Goal: Task Accomplishment & Management: Use online tool/utility

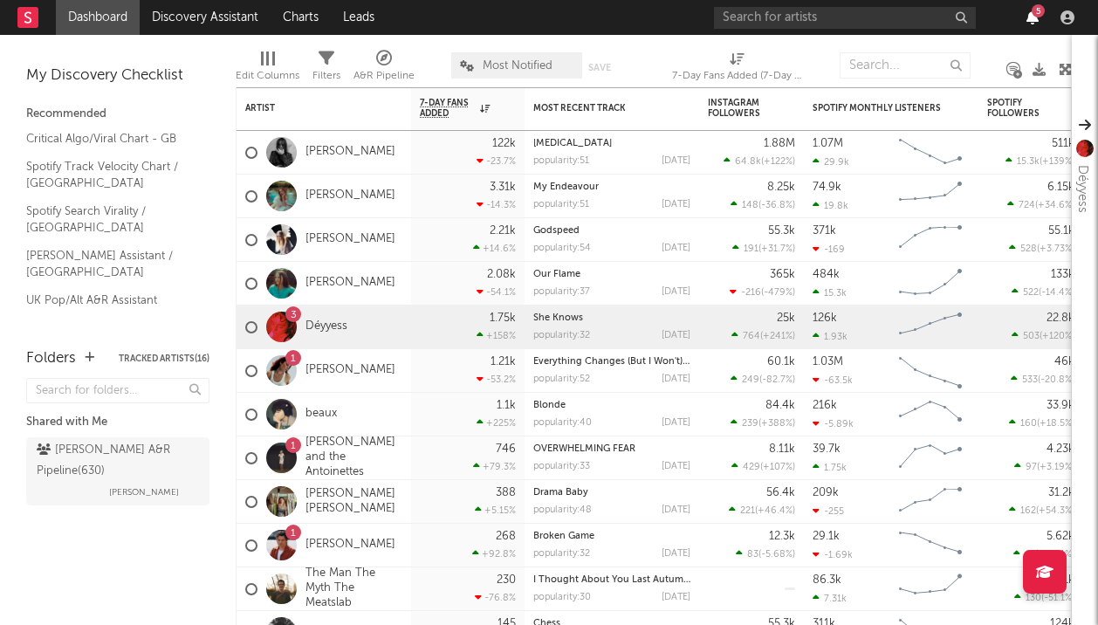
drag, startPoint x: 1032, startPoint y: 29, endPoint x: 1031, endPoint y: 14, distance: 14.9
click at [1031, 14] on div "5" at bounding box center [897, 17] width 367 height 35
click at [1031, 14] on icon "button" at bounding box center [1033, 17] width 12 height 14
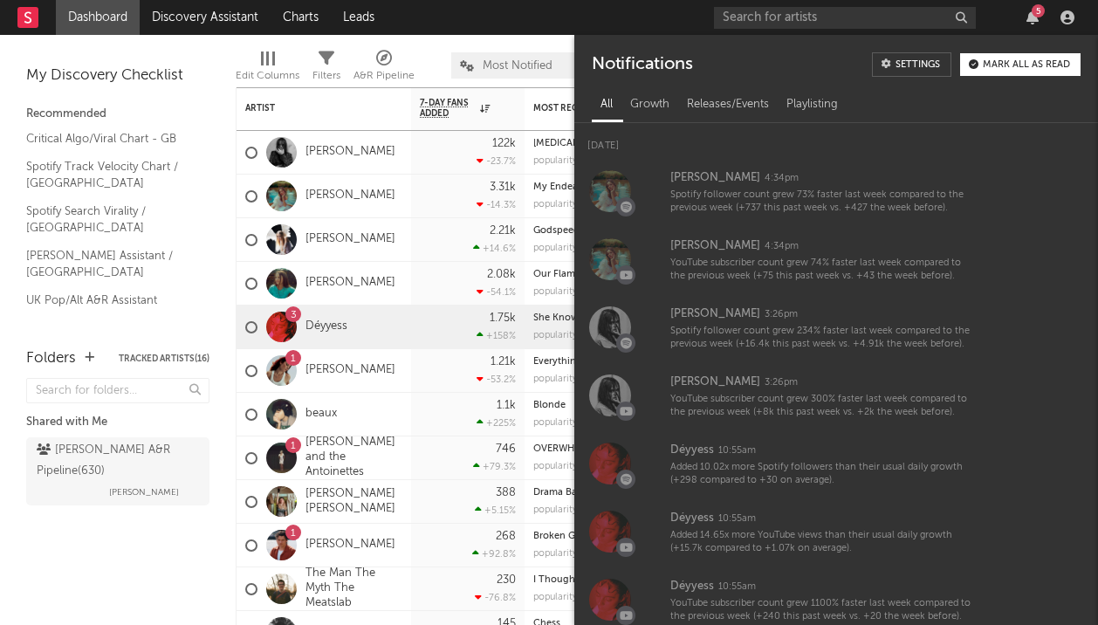
click at [1015, 71] on button "Mark all as read" at bounding box center [1020, 64] width 120 height 23
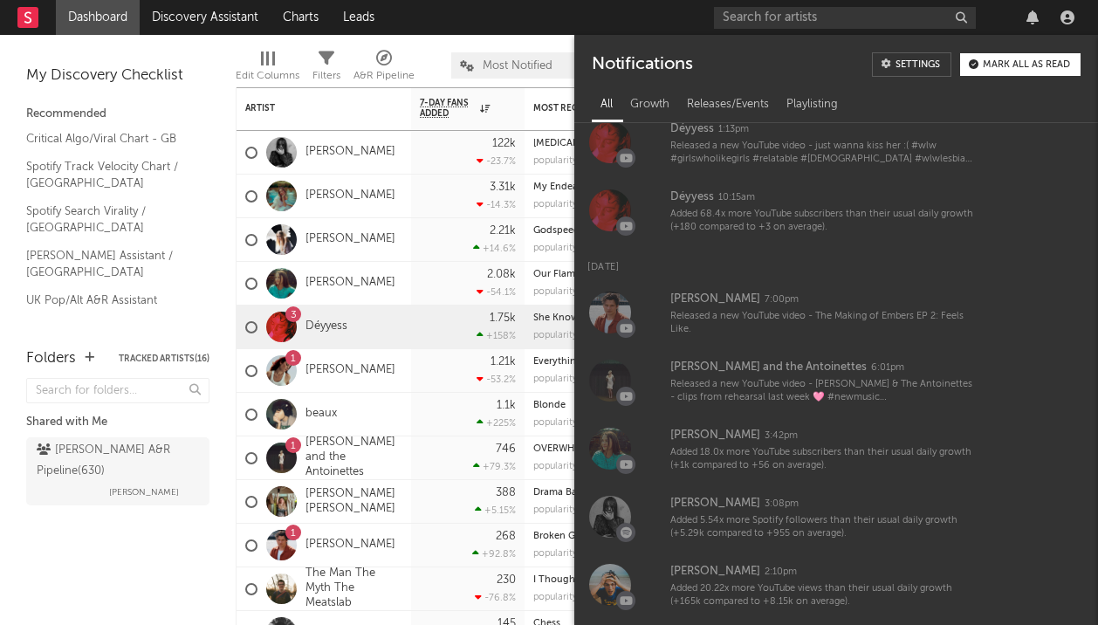
scroll to position [764, 0]
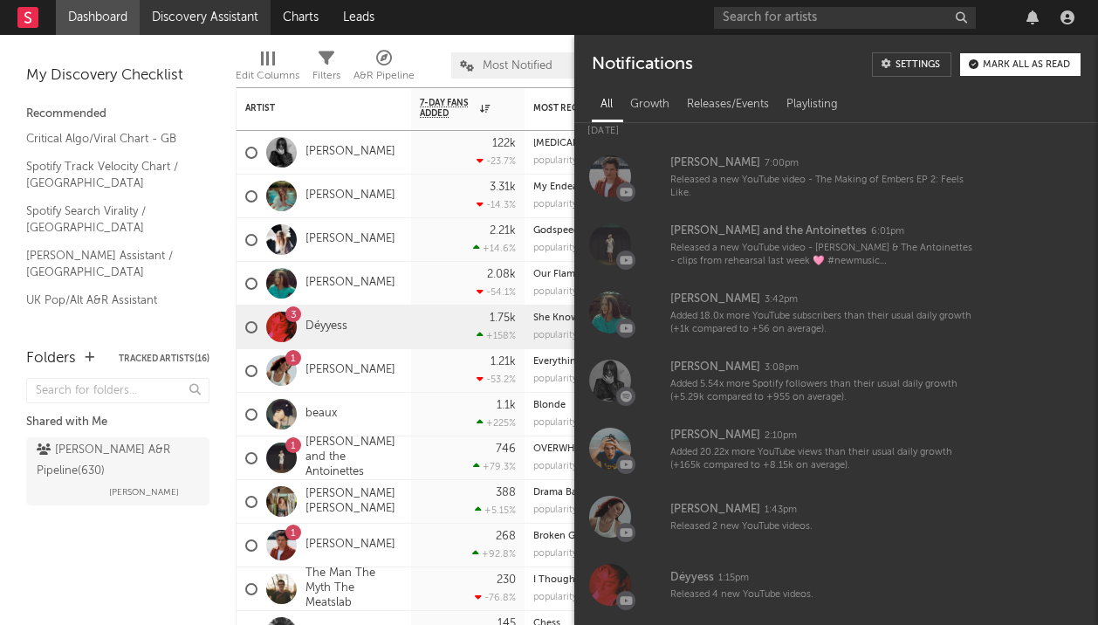
click at [177, 26] on link "Discovery Assistant" at bounding box center [205, 17] width 131 height 35
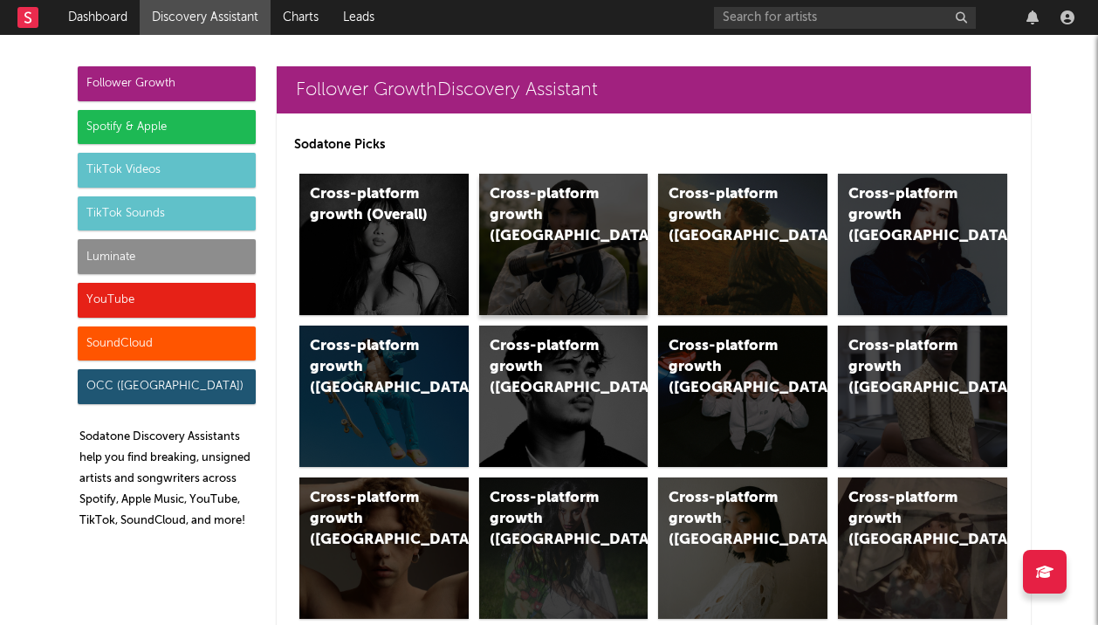
click at [528, 188] on div "Cross-platform growth ([GEOGRAPHIC_DATA])" at bounding box center [549, 215] width 119 height 63
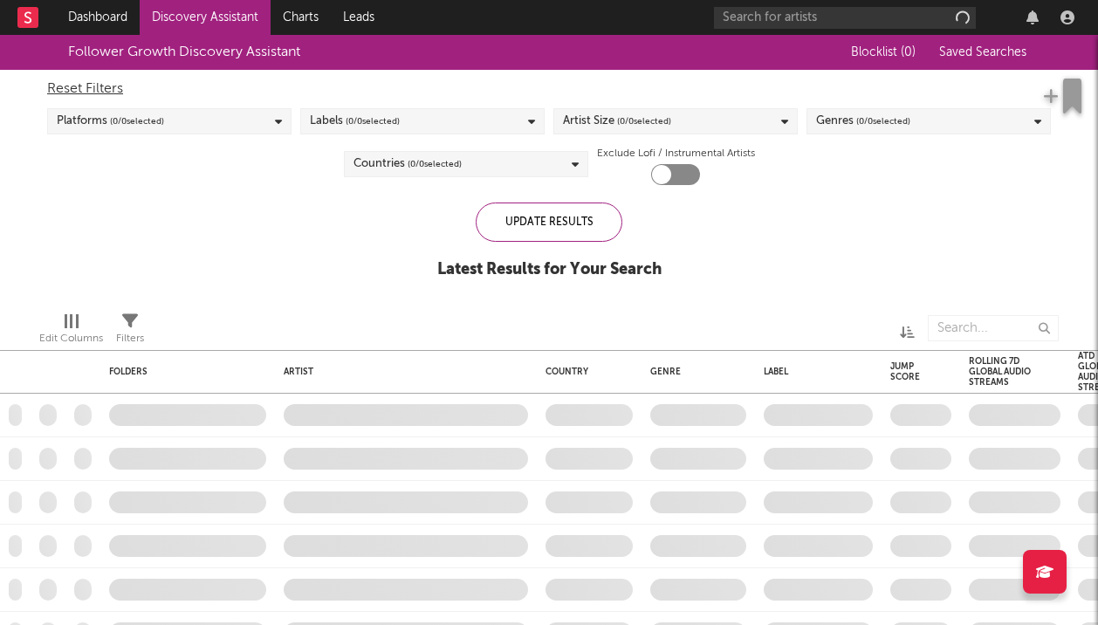
checkbox input "true"
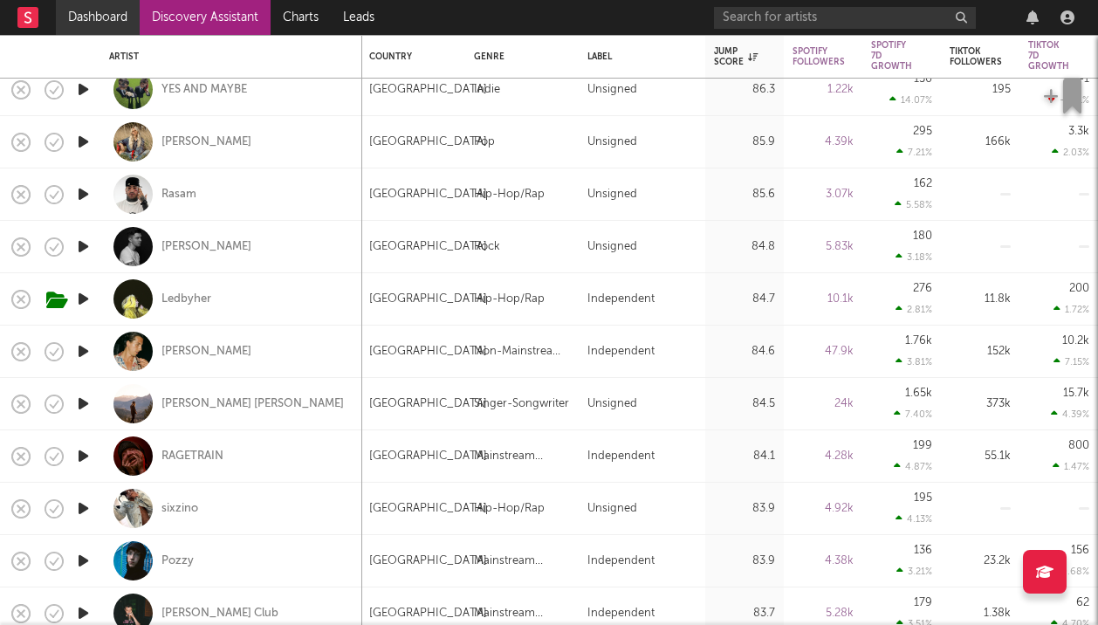
click at [78, 20] on link "Dashboard" at bounding box center [98, 17] width 84 height 35
